Goal: Browse casually

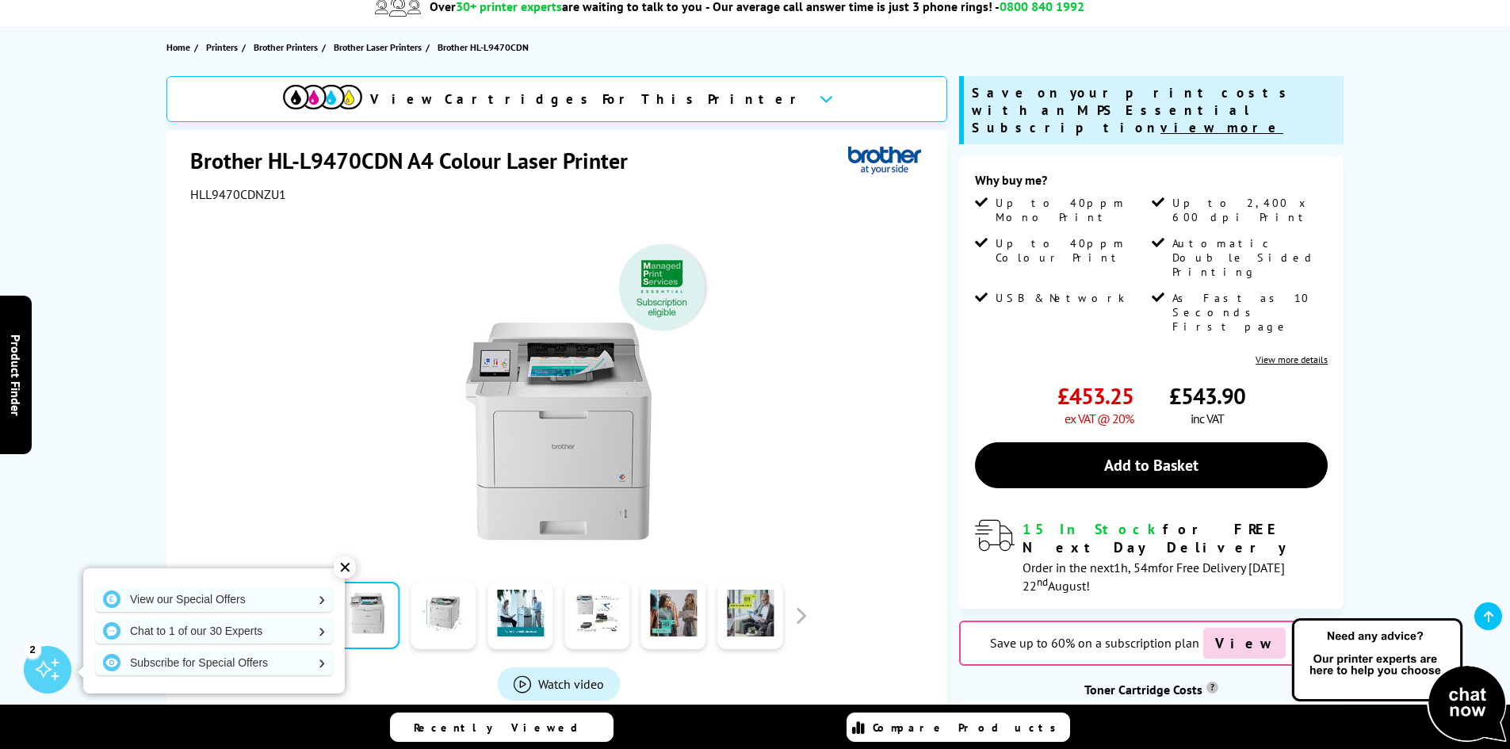
scroll to position [238, 0]
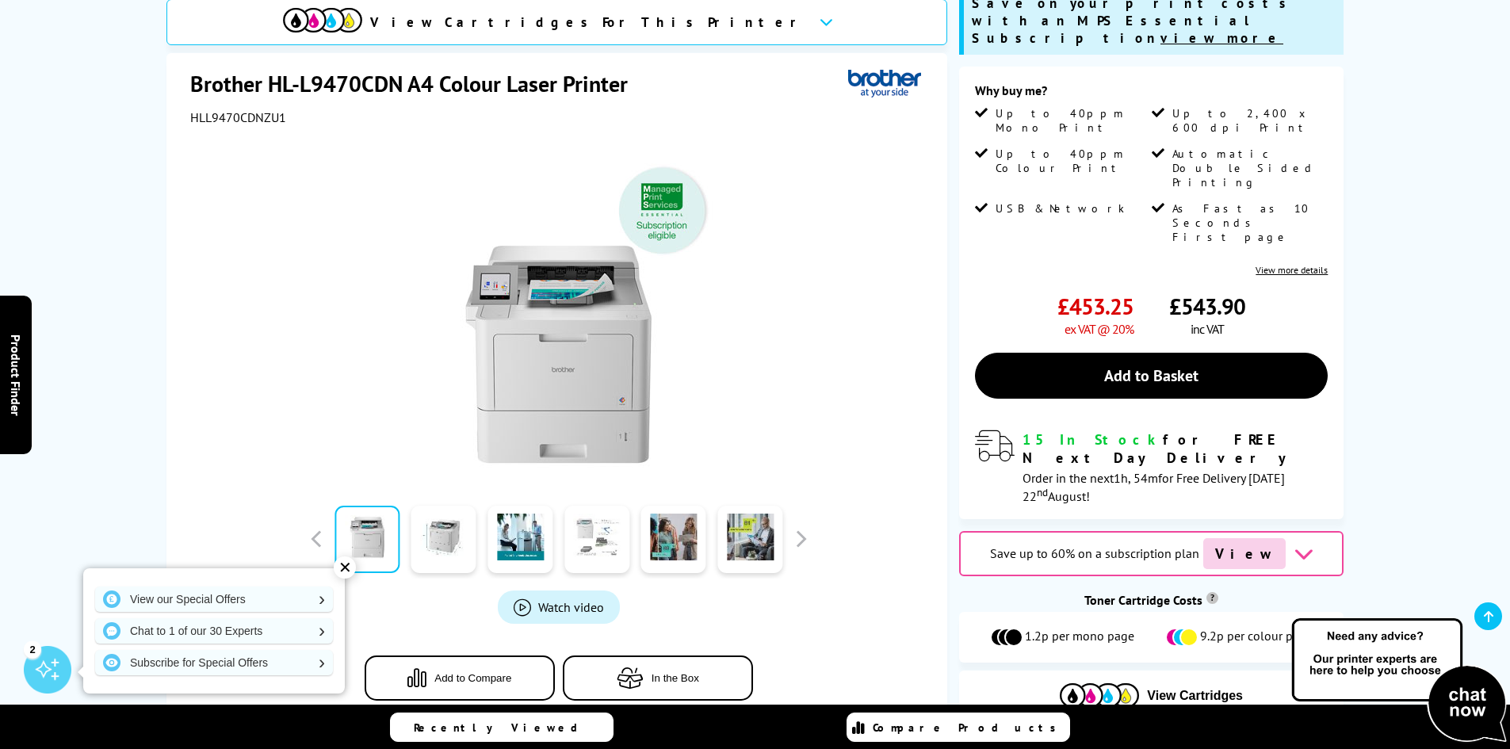
click at [596, 519] on link at bounding box center [596, 539] width 65 height 67
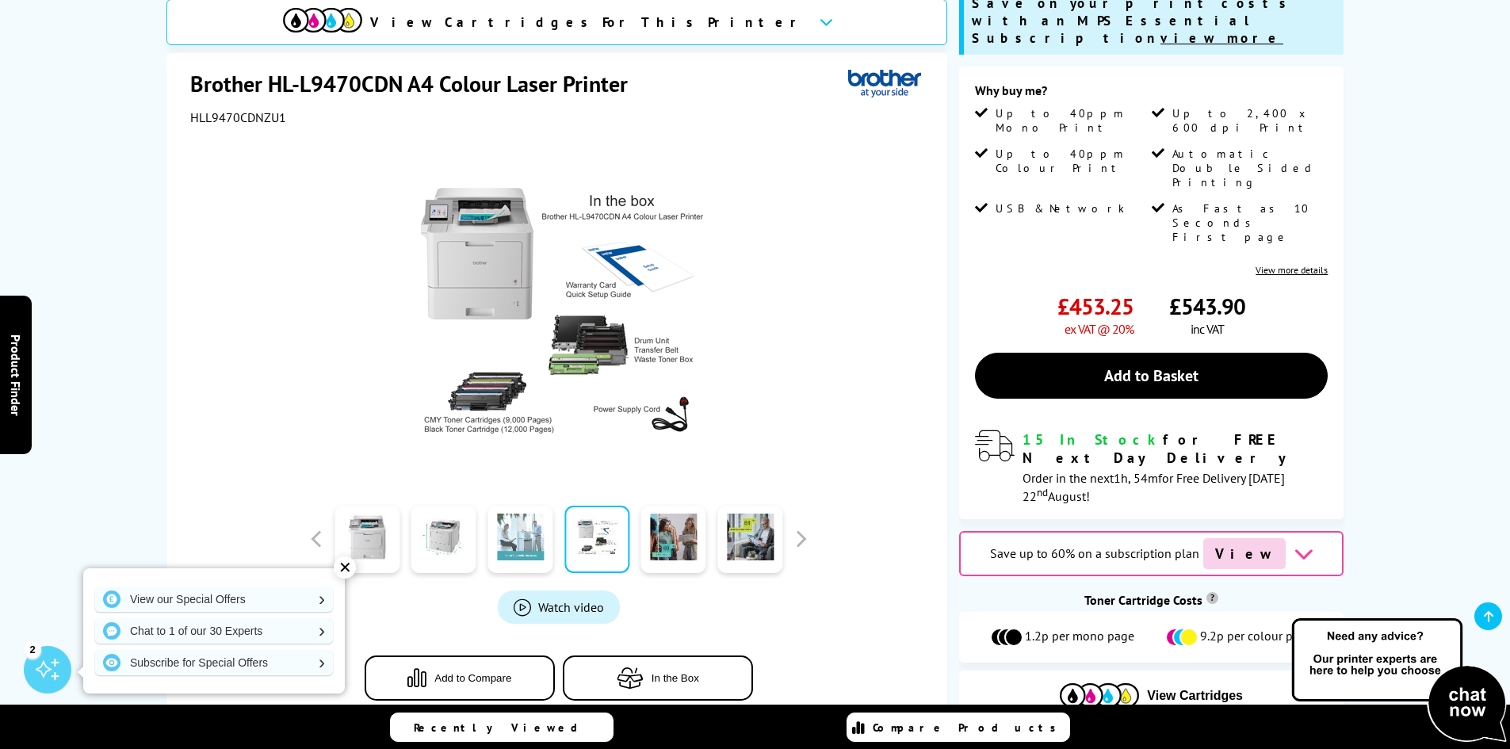
click at [517, 523] on link at bounding box center [519, 539] width 65 height 67
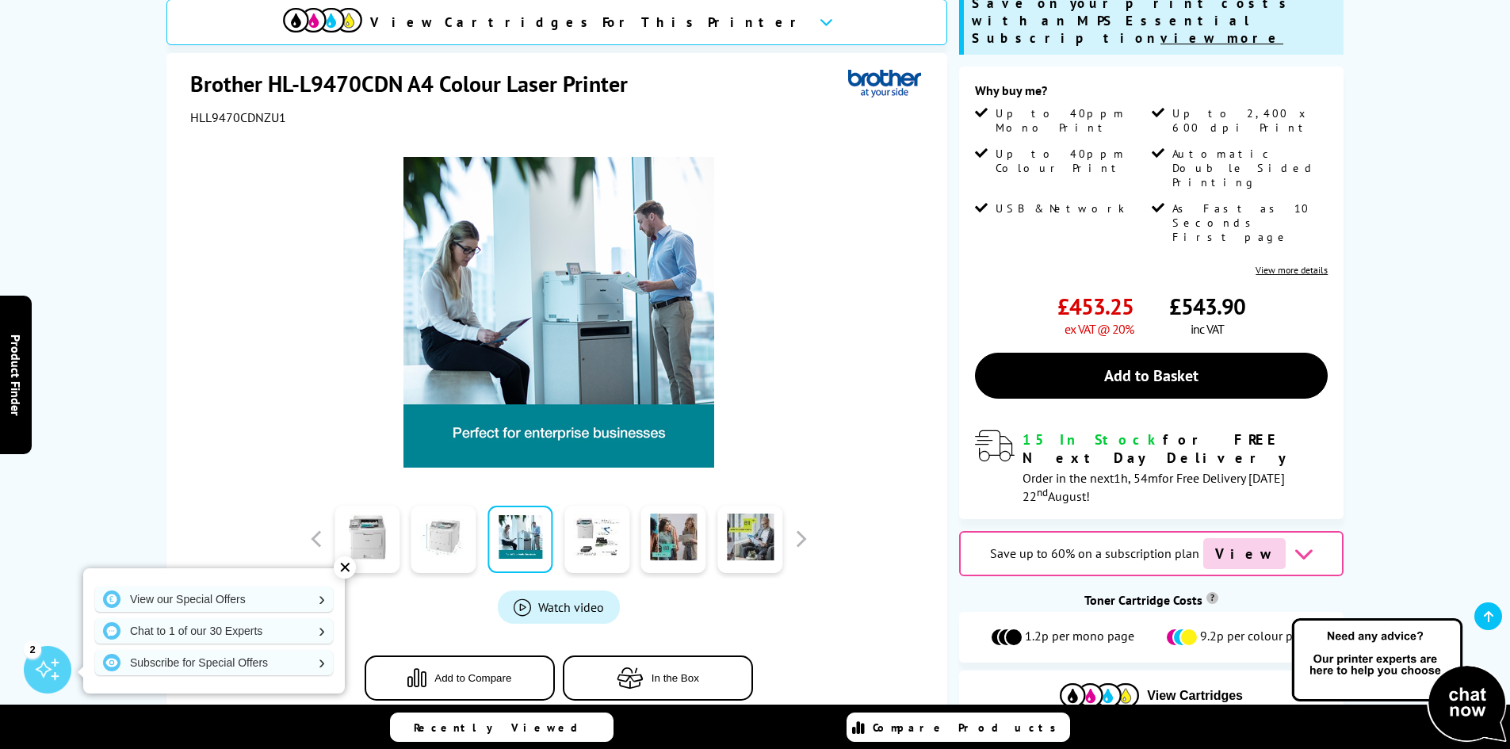
click at [456, 529] on link at bounding box center [443, 539] width 65 height 67
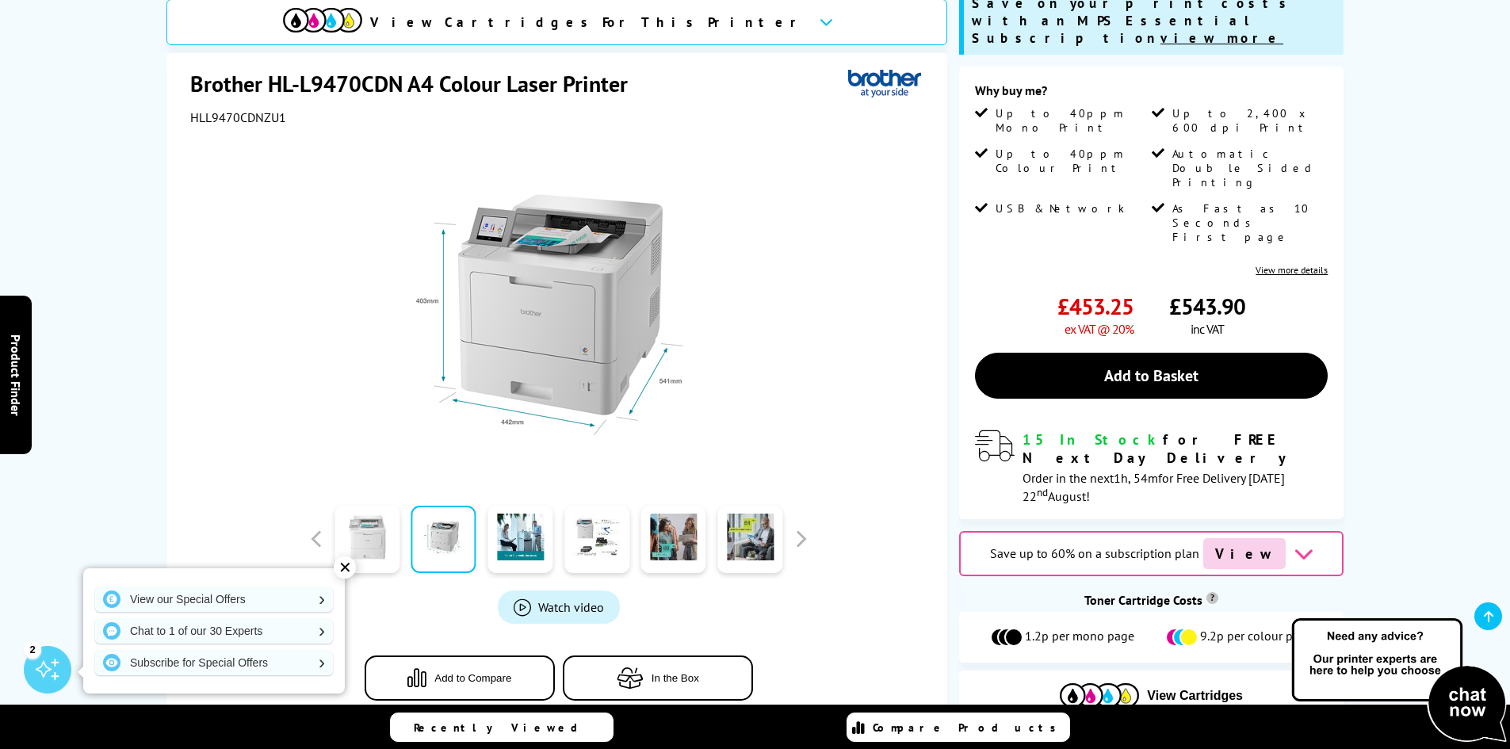
click at [382, 532] on link at bounding box center [366, 539] width 65 height 67
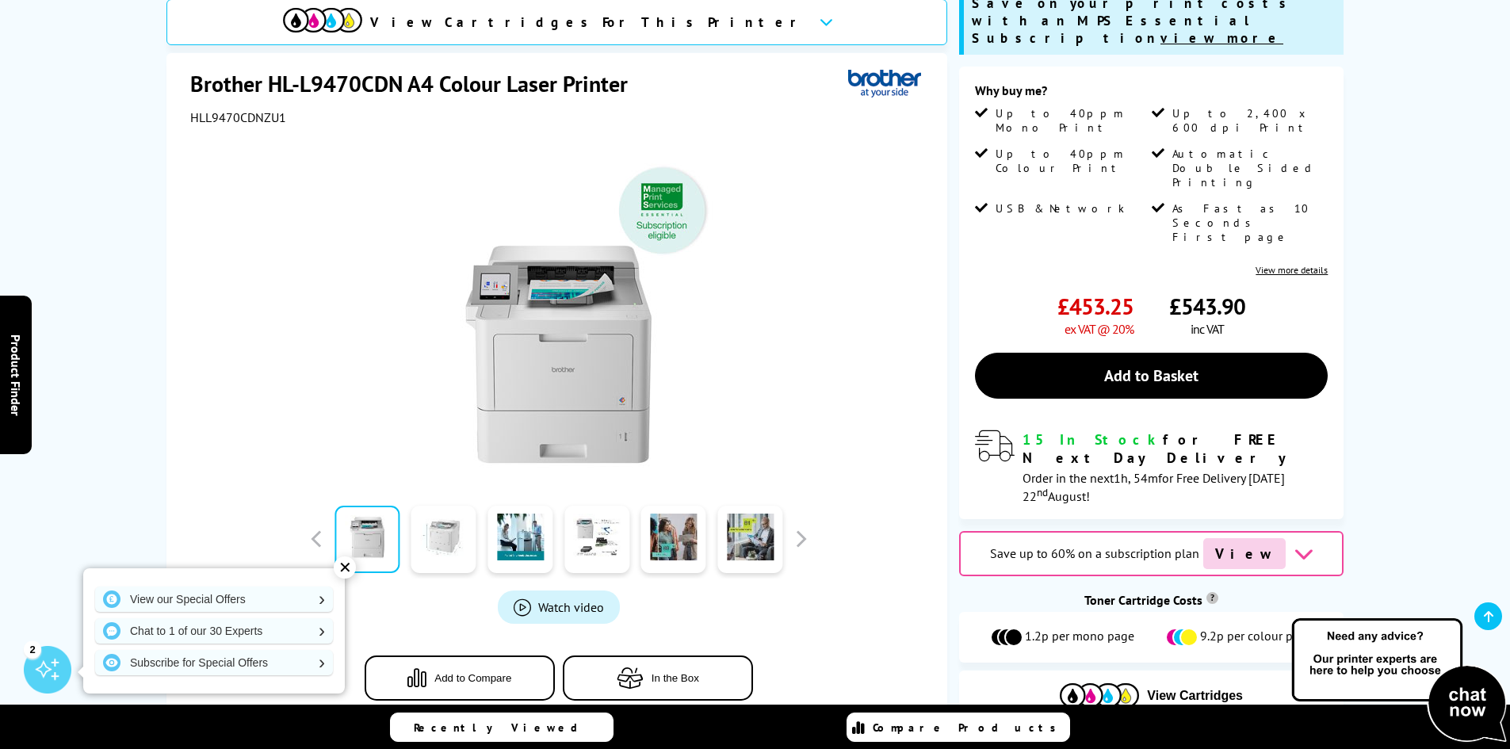
click at [430, 526] on link at bounding box center [443, 539] width 65 height 67
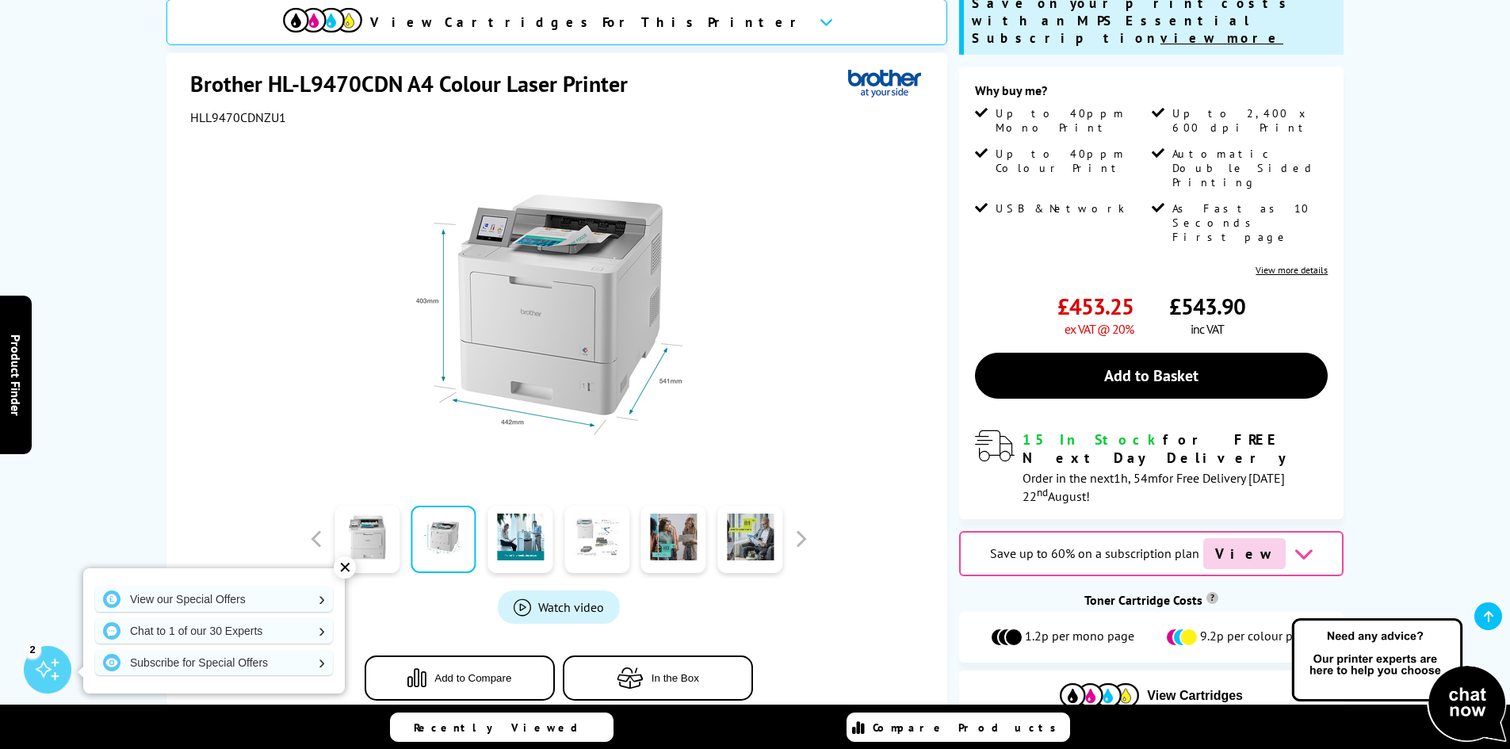
click at [618, 511] on link at bounding box center [596, 539] width 65 height 67
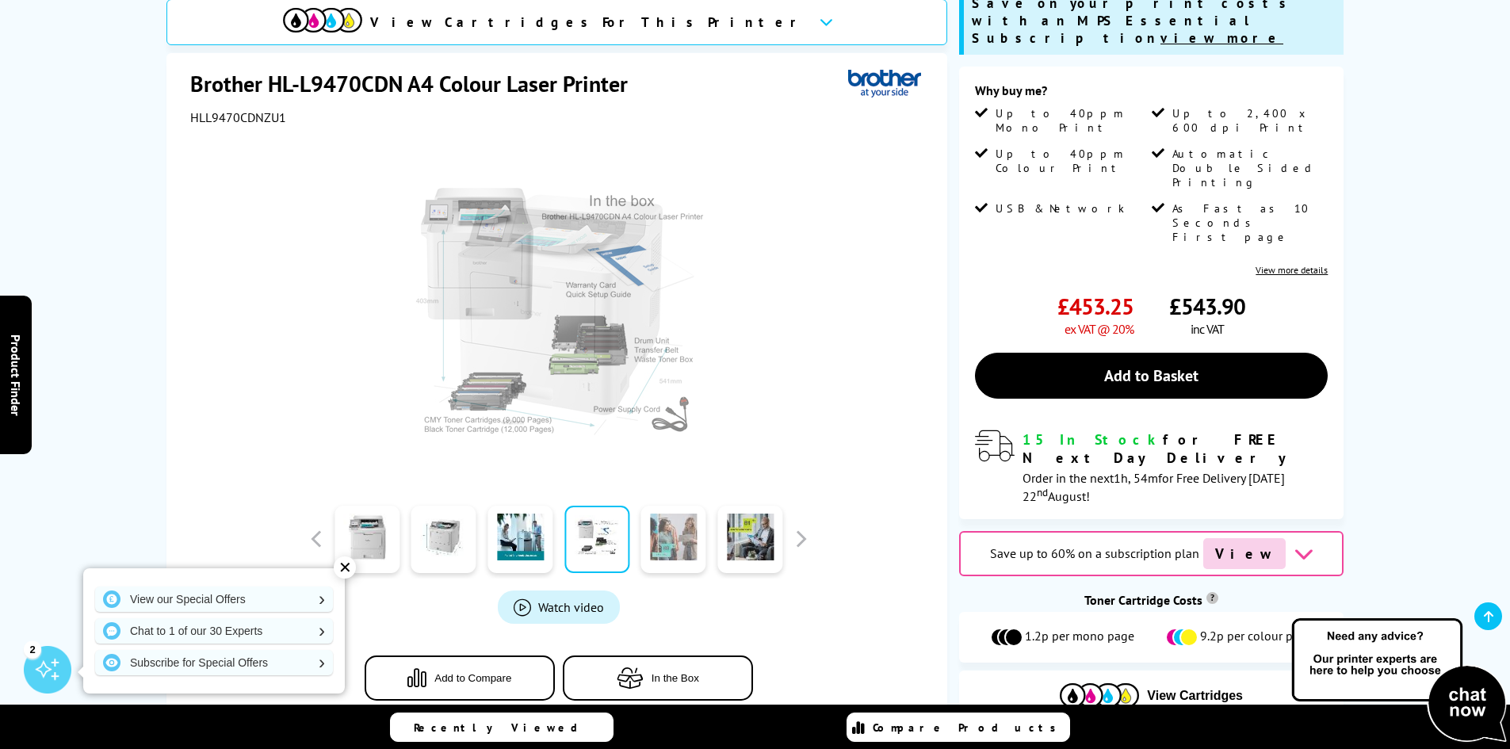
click at [670, 517] on link at bounding box center [673, 539] width 65 height 67
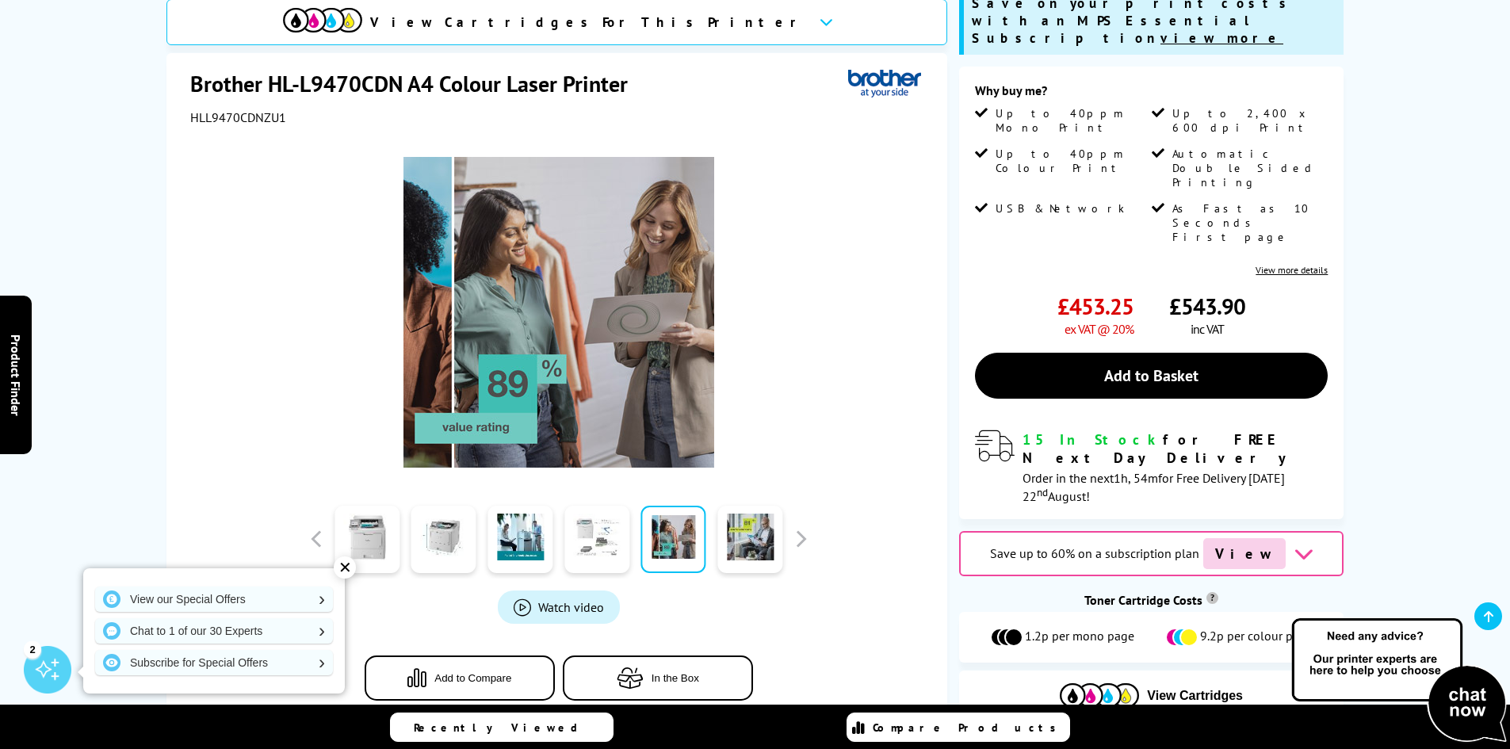
click at [606, 526] on link at bounding box center [596, 539] width 65 height 67
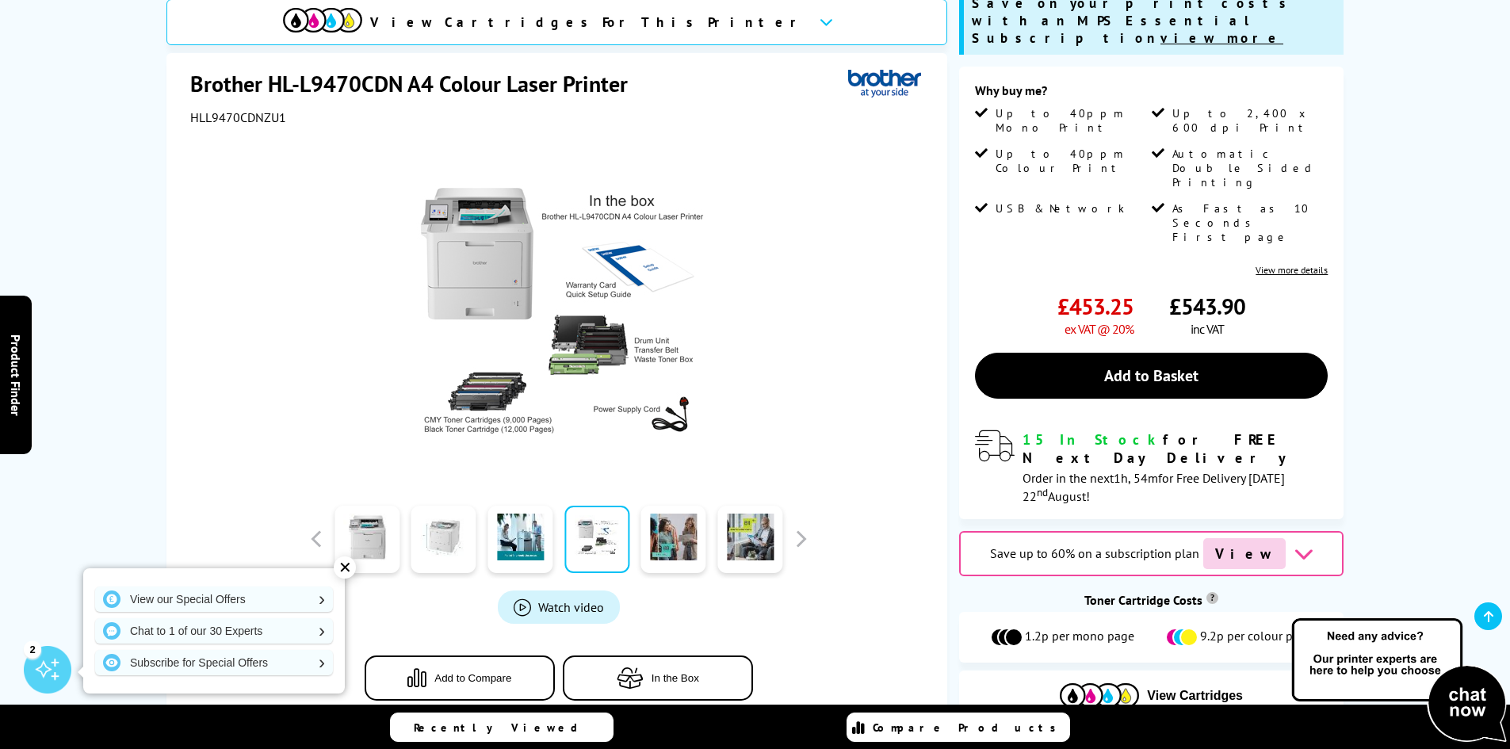
click at [417, 525] on link at bounding box center [443, 539] width 65 height 67
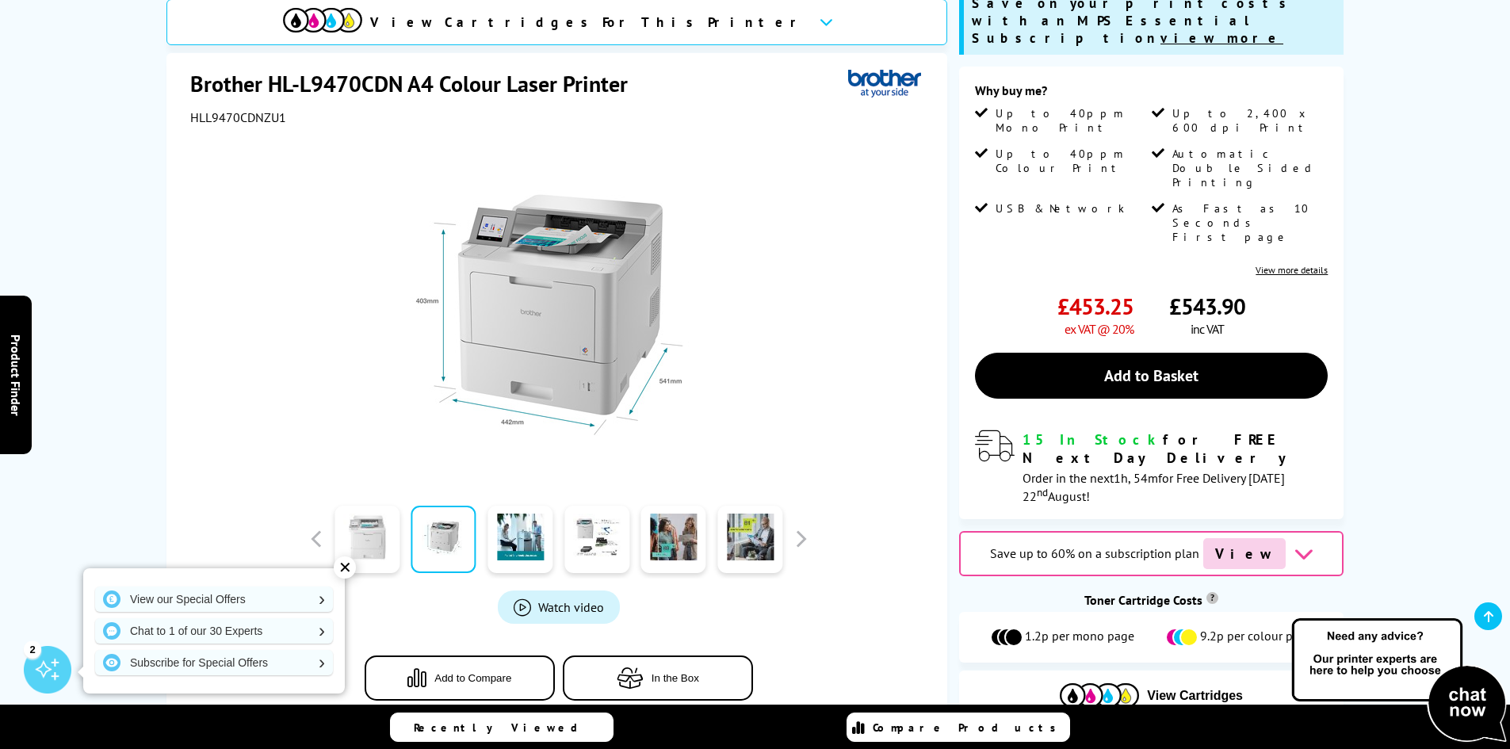
click at [377, 524] on link at bounding box center [366, 539] width 65 height 67
